Goal: Check status: Check status

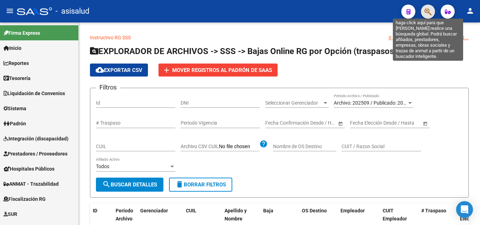
click at [430, 12] on icon "button" at bounding box center [427, 12] width 7 height 8
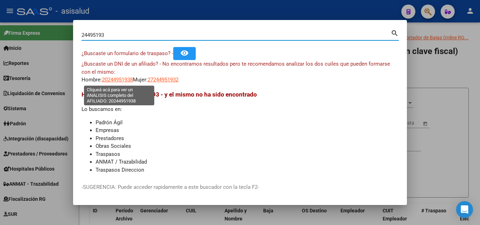
click at [128, 78] on span "20244951938" at bounding box center [117, 80] width 31 height 6
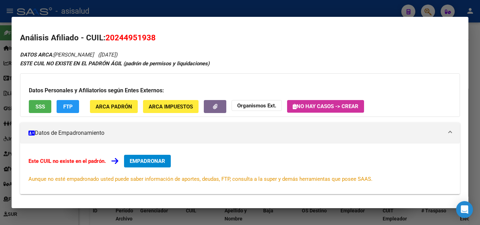
click at [205, 13] on div at bounding box center [240, 112] width 480 height 225
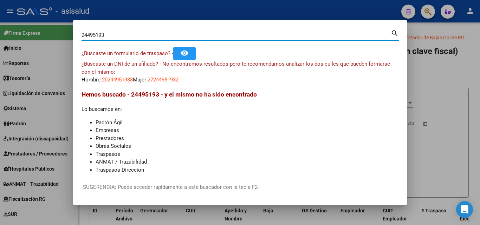
drag, startPoint x: 126, startPoint y: 36, endPoint x: 33, endPoint y: 36, distance: 93.7
click at [33, 36] on div "24495193 Buscar (apellido, dni, cuil, nro traspaso, cuit, obra social) search ¿…" at bounding box center [240, 112] width 480 height 225
type input "24459193"
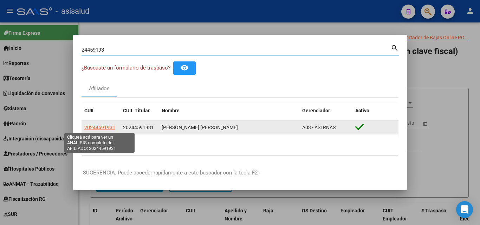
click at [101, 129] on span "20244591931" at bounding box center [99, 128] width 31 height 6
type textarea "20244591931"
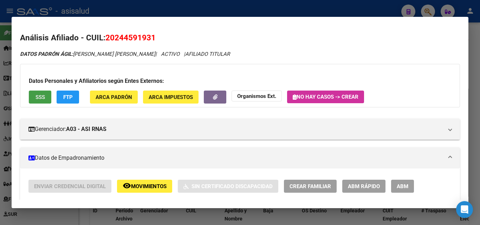
click at [44, 98] on span "SSS" at bounding box center [39, 97] width 9 height 6
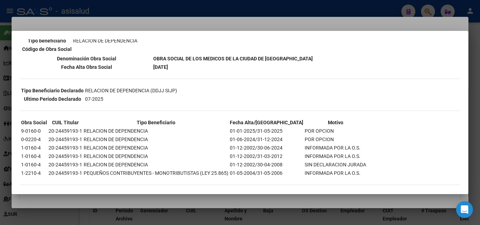
scroll to position [123, 0]
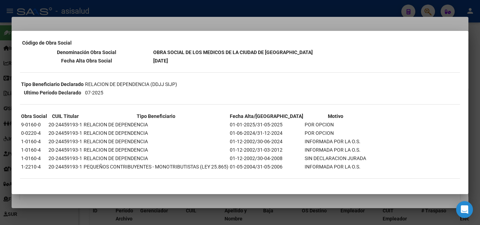
click at [363, 12] on div at bounding box center [240, 112] width 480 height 225
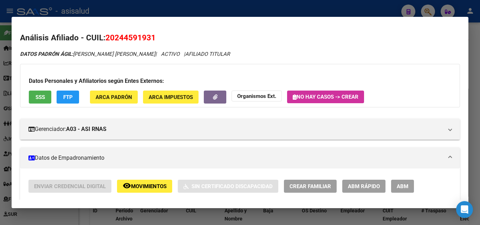
click at [329, 9] on div at bounding box center [240, 112] width 480 height 225
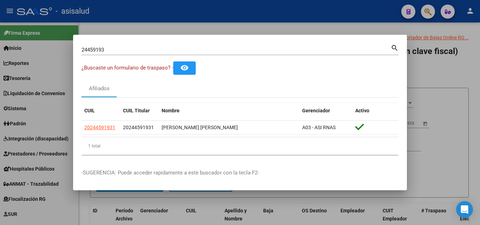
drag, startPoint x: 347, startPoint y: 20, endPoint x: 374, endPoint y: 2, distance: 32.9
click at [352, 20] on div at bounding box center [240, 112] width 480 height 225
